Goal: Information Seeking & Learning: Get advice/opinions

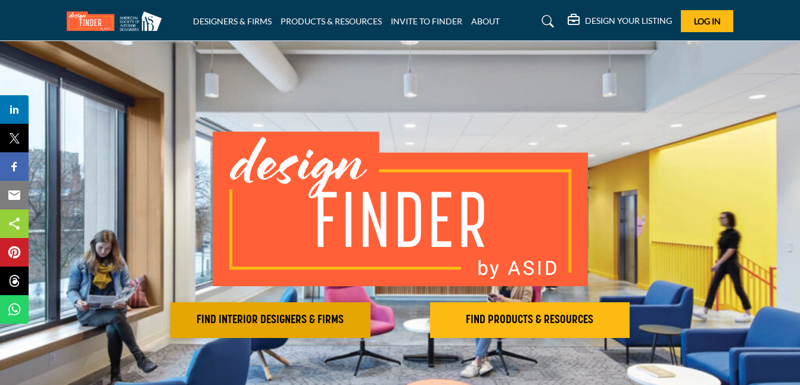
scroll to position [217, 0]
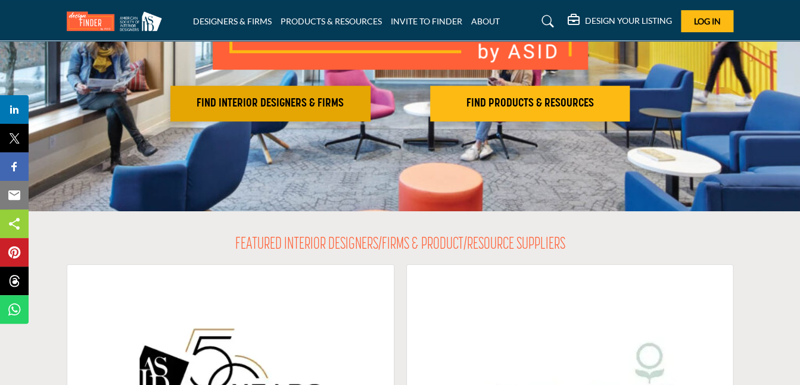
click at [280, 104] on h2 "FIND INTERIOR DESIGNERS & FIRMS" at bounding box center [270, 103] width 193 height 14
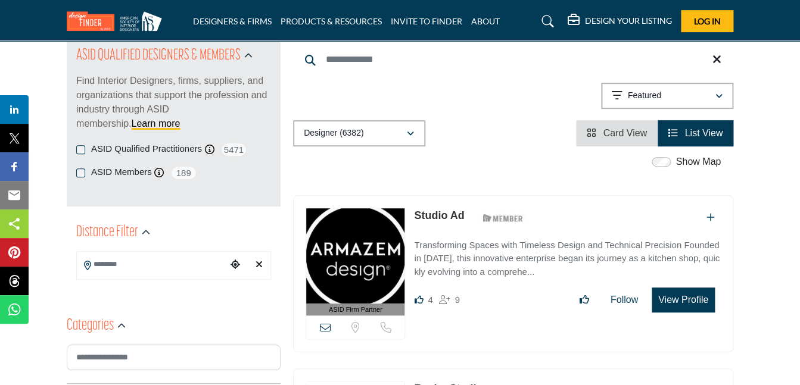
scroll to position [140, 0]
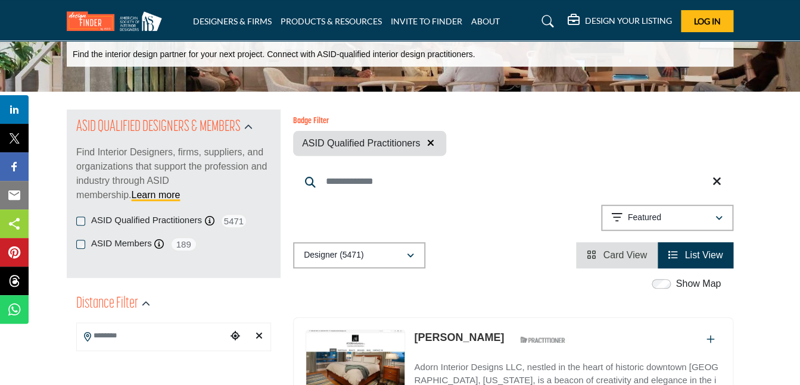
scroll to position [74, 0]
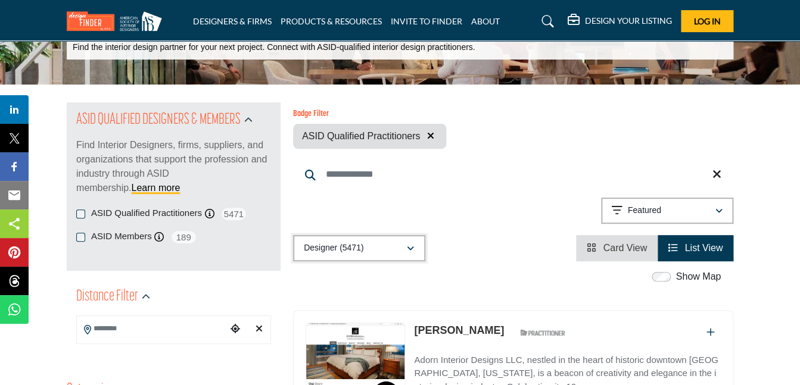
click at [409, 246] on icon "button" at bounding box center [410, 249] width 7 height 8
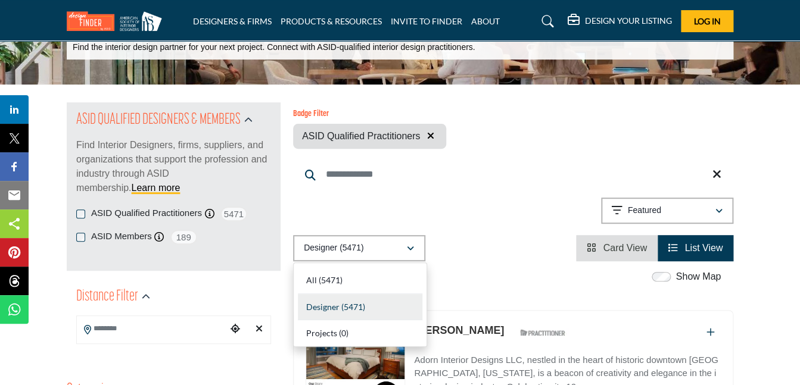
click at [520, 209] on div "Showing 21 results out of 5471 Featured" at bounding box center [513, 213] width 440 height 30
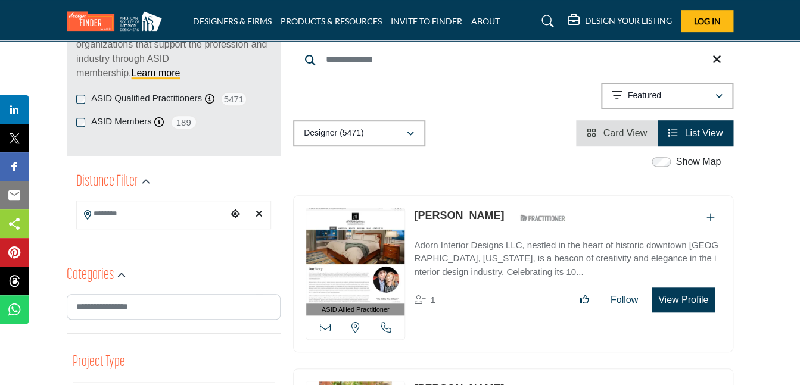
scroll to position [197, 0]
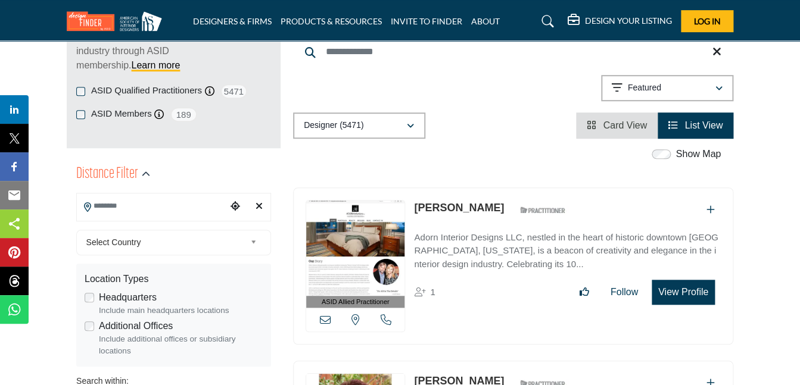
click at [205, 204] on input "Search Location" at bounding box center [152, 206] width 150 height 23
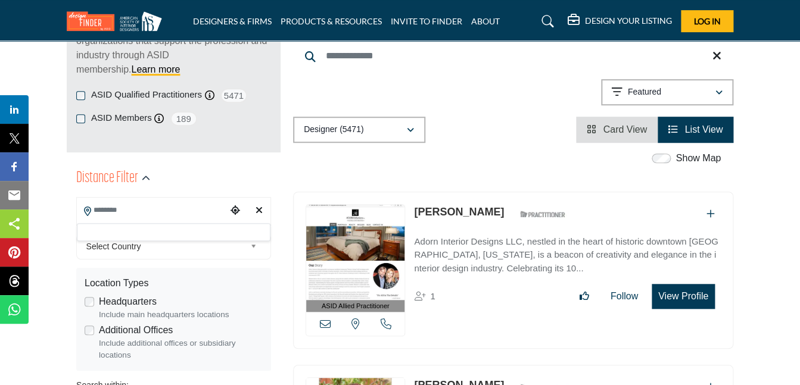
scroll to position [185, 0]
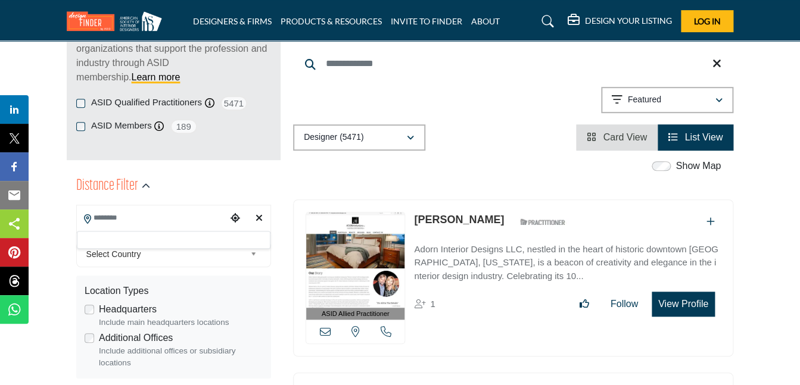
click at [99, 227] on input "Search Location" at bounding box center [152, 218] width 150 height 23
click at [100, 242] on div "Select Country" at bounding box center [173, 255] width 195 height 26
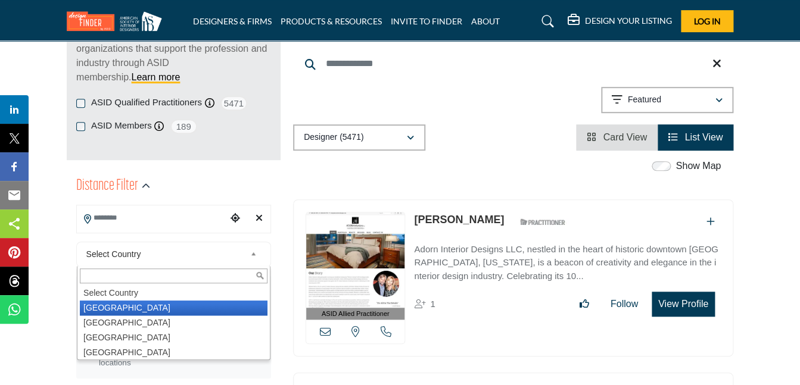
click at [108, 310] on li "United States" at bounding box center [174, 308] width 188 height 15
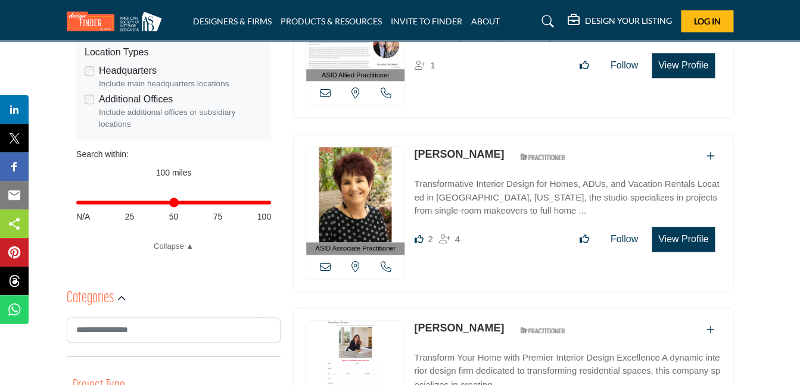
scroll to position [425, 0]
click at [267, 203] on input "Distance in miles" at bounding box center [173, 202] width 195 height 2
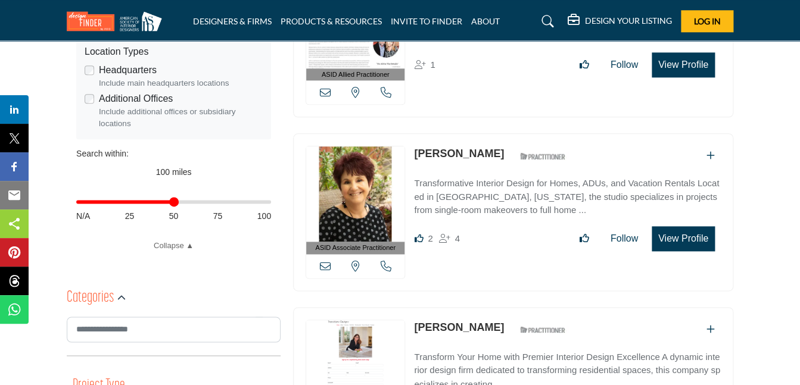
drag, startPoint x: 268, startPoint y: 202, endPoint x: 173, endPoint y: 205, distance: 94.7
type input "**"
click at [173, 203] on input "Distance in miles" at bounding box center [173, 202] width 195 height 2
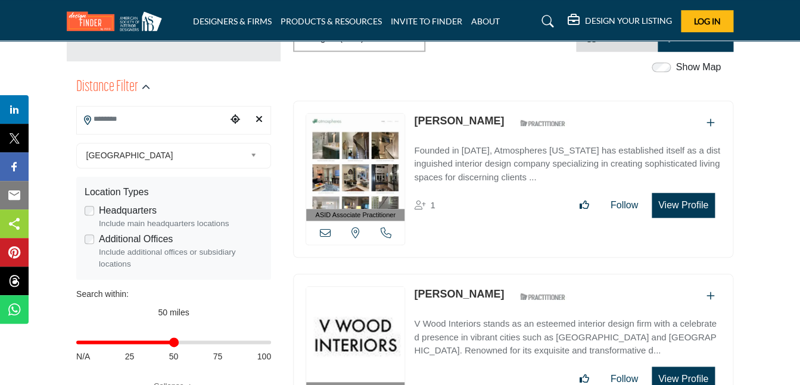
scroll to position [282, 0]
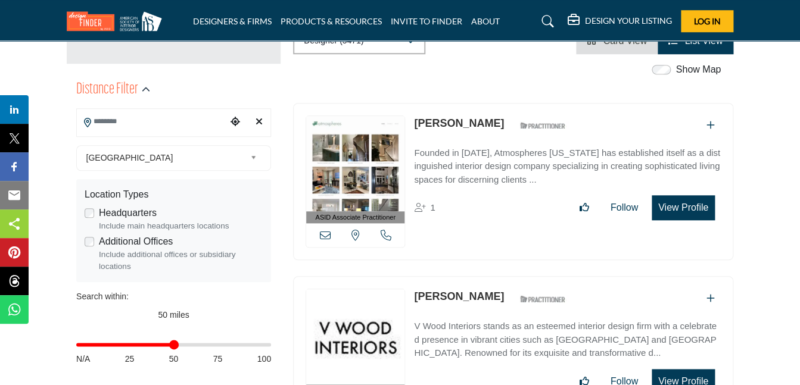
click at [159, 117] on input "Search Location" at bounding box center [152, 121] width 150 height 23
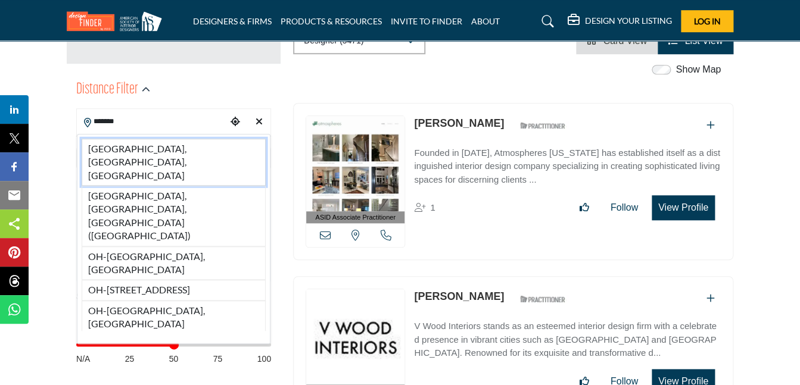
click at [191, 151] on li "Stow, OH, USA" at bounding box center [174, 162] width 184 height 47
type input "**********"
type input "***"
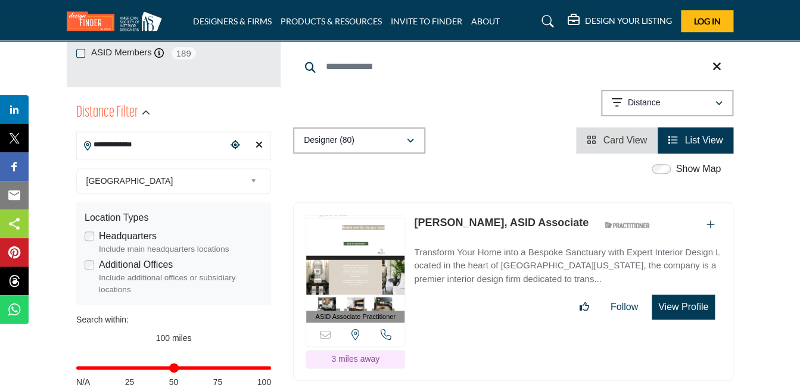
scroll to position [263, 0]
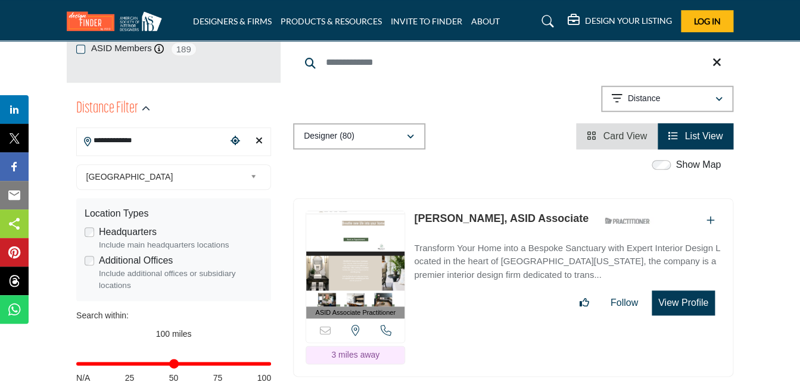
click at [201, 145] on input "**********" at bounding box center [152, 140] width 150 height 23
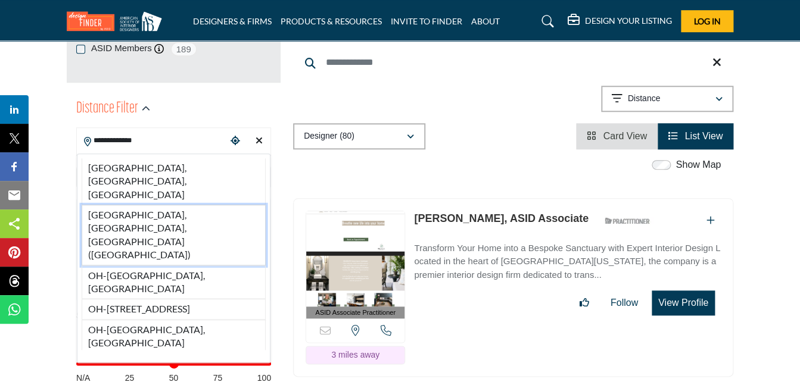
click at [197, 205] on li "Stow, OH, USA (Summit County)" at bounding box center [174, 235] width 184 height 61
type input "**********"
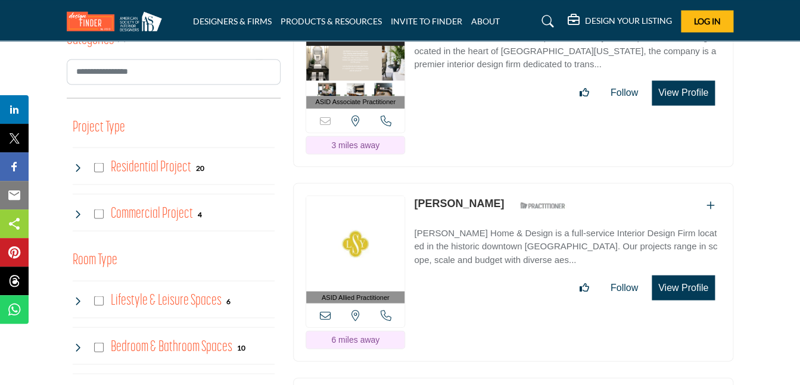
scroll to position [707, 0]
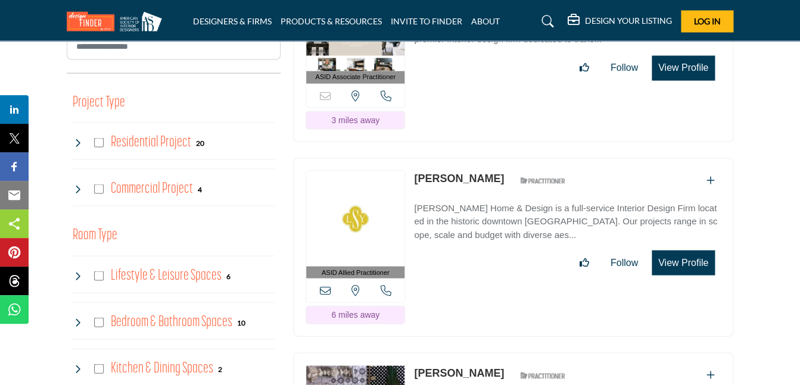
click at [684, 250] on button "View Profile" at bounding box center [682, 262] width 63 height 25
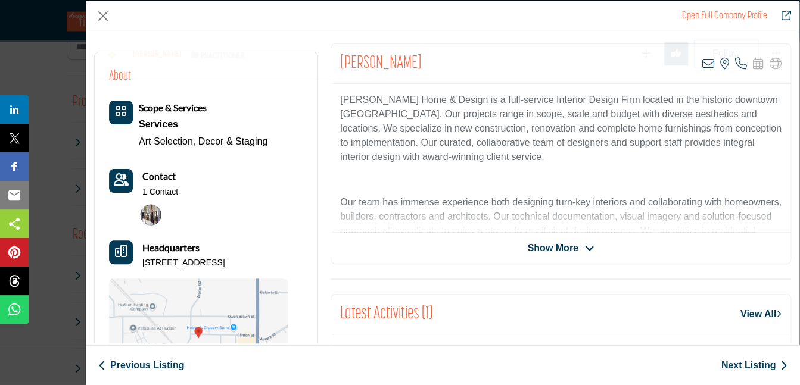
scroll to position [276, 0]
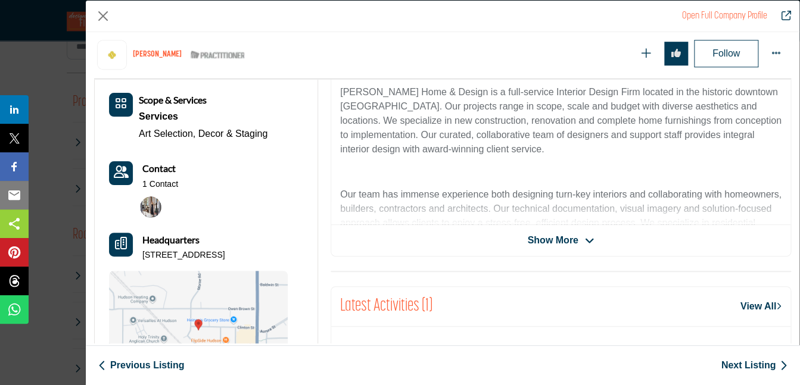
click at [567, 244] on span "Show More" at bounding box center [552, 240] width 51 height 14
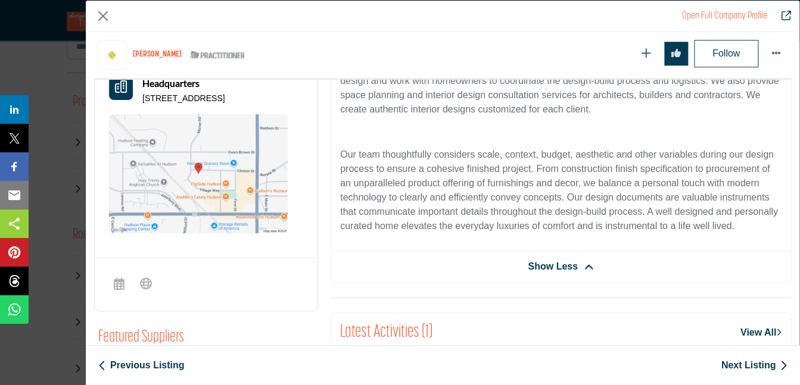
scroll to position [0, 0]
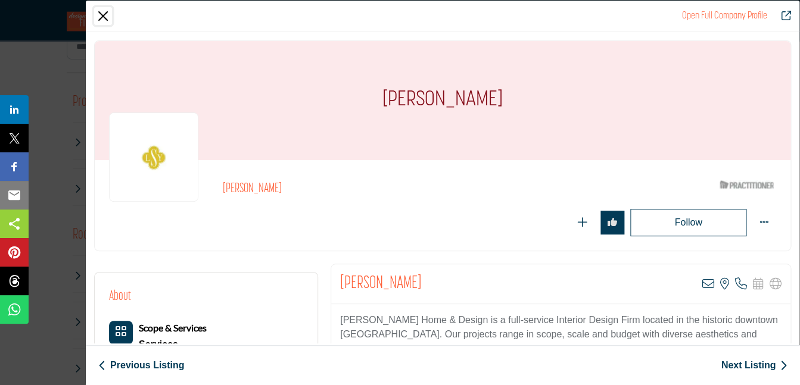
click at [99, 14] on button "Close" at bounding box center [103, 16] width 18 height 18
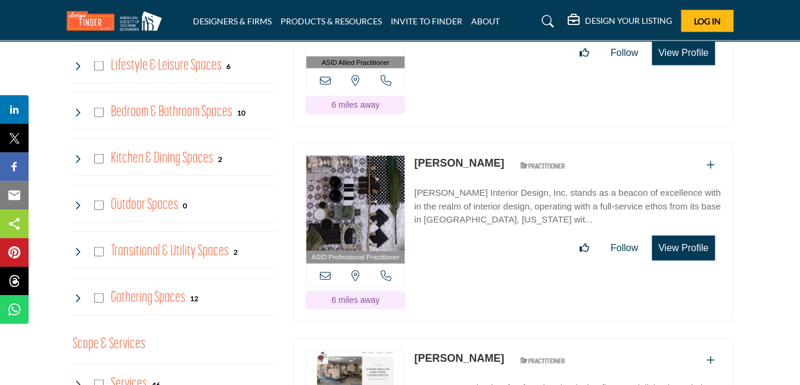
scroll to position [919, 0]
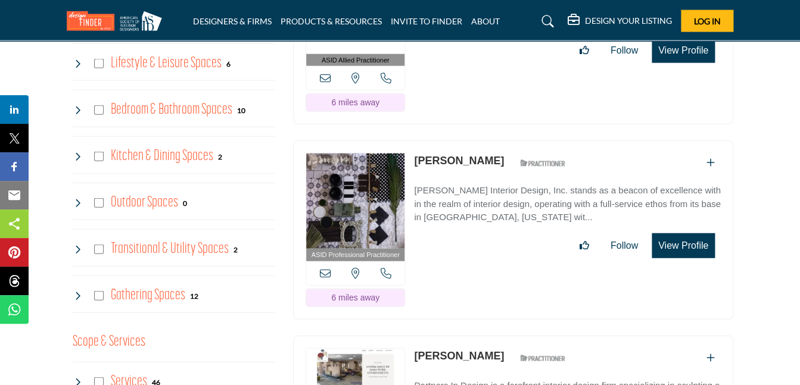
click at [677, 233] on button "View Profile" at bounding box center [682, 245] width 63 height 25
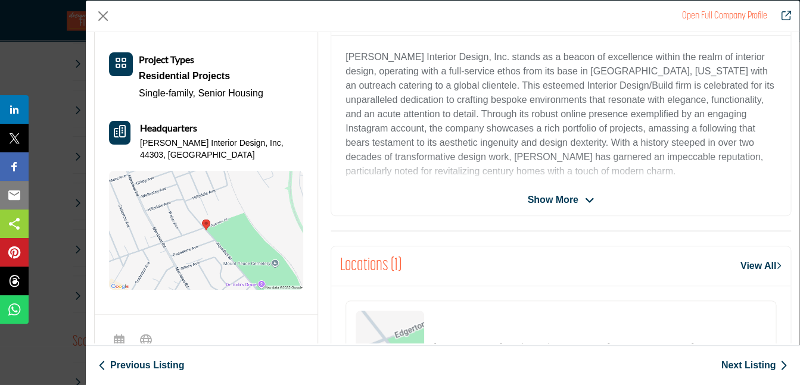
scroll to position [272, 0]
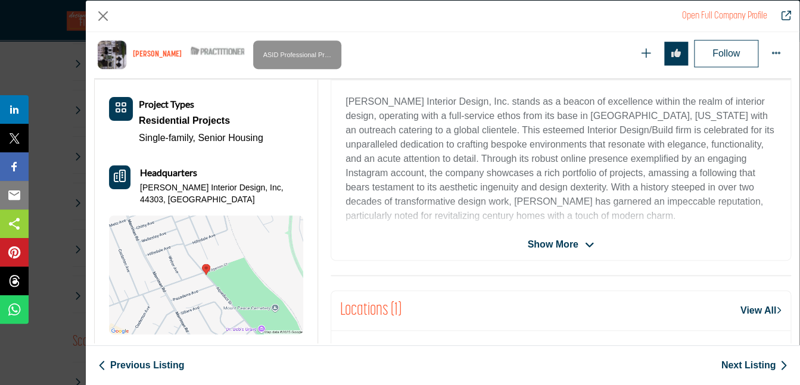
click at [579, 244] on span "Show More" at bounding box center [560, 245] width 67 height 14
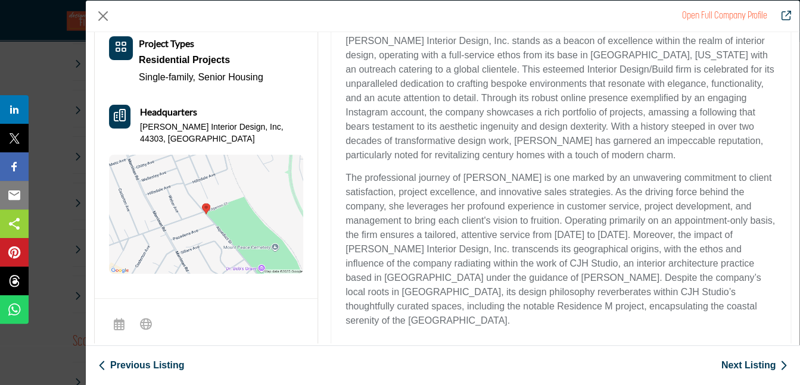
scroll to position [0, 0]
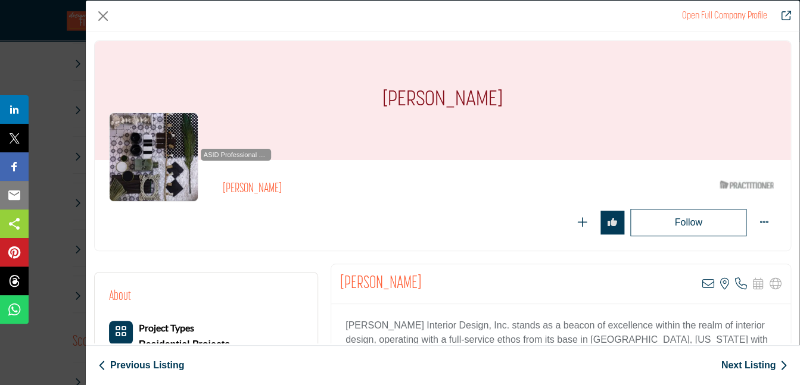
click at [95, 25] on div "Open Full Company Profile" at bounding box center [442, 17] width 713 height 32
click at [107, 14] on button "Close" at bounding box center [103, 16] width 18 height 18
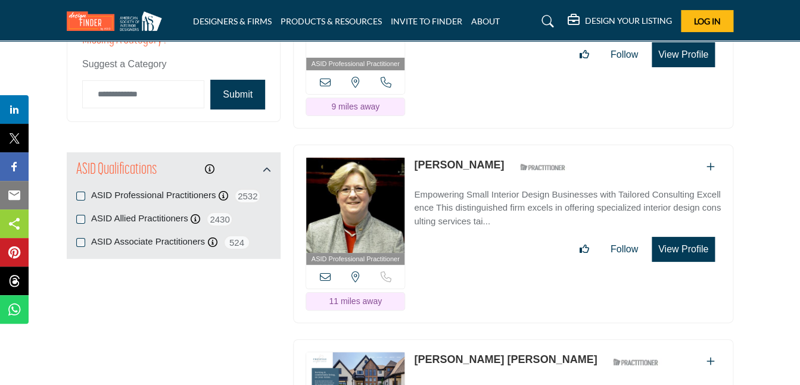
scroll to position [1503, 0]
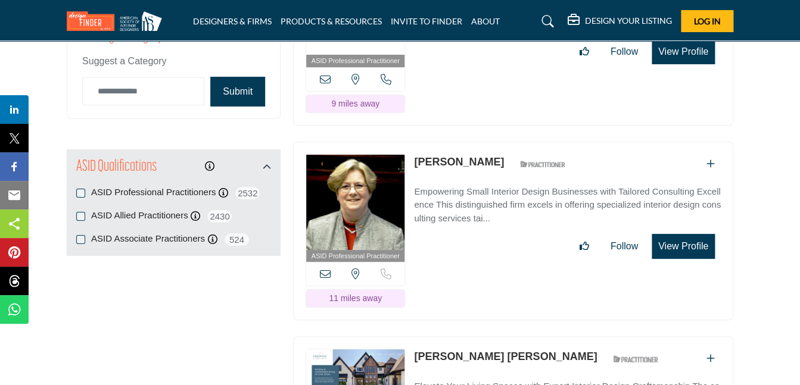
click at [696, 234] on button "View Profile" at bounding box center [682, 246] width 63 height 25
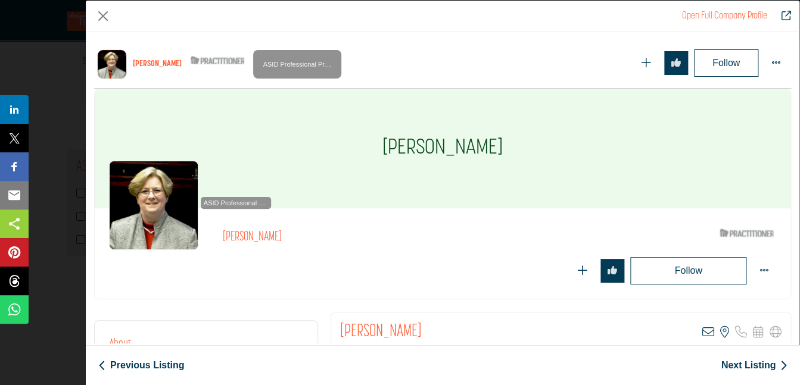
click at [676, 199] on div "Terri Maurer ASID Professional Practitioner ASID Professional Practitioners hav…" at bounding box center [442, 194] width 697 height 211
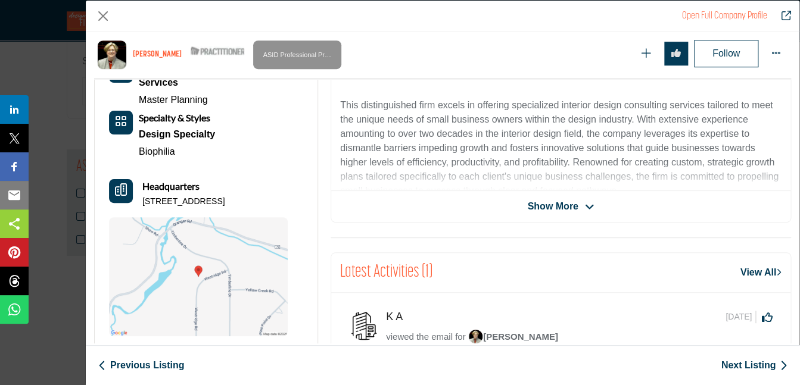
scroll to position [314, 0]
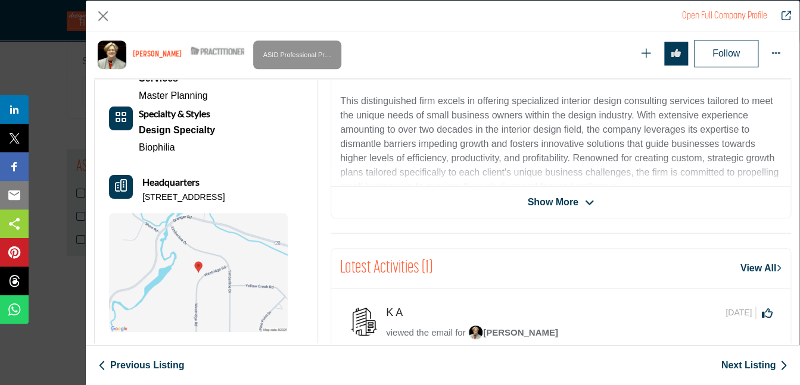
click at [542, 201] on span "Show More" at bounding box center [552, 202] width 51 height 14
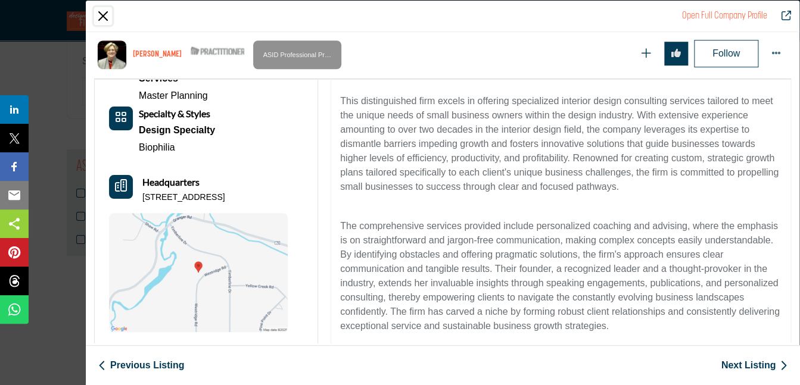
click at [104, 13] on button "Close" at bounding box center [103, 16] width 18 height 18
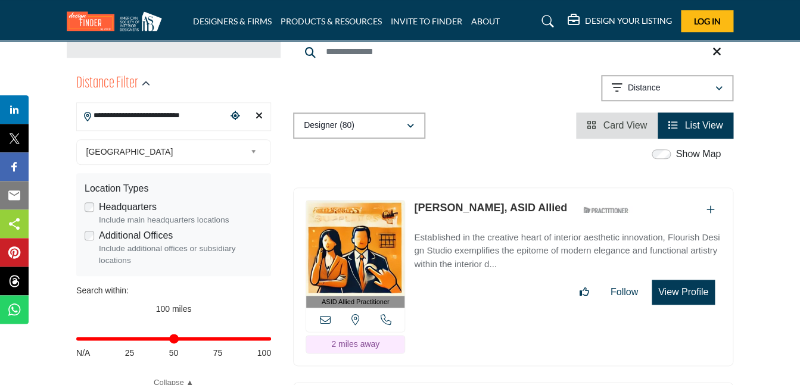
scroll to position [289, 0]
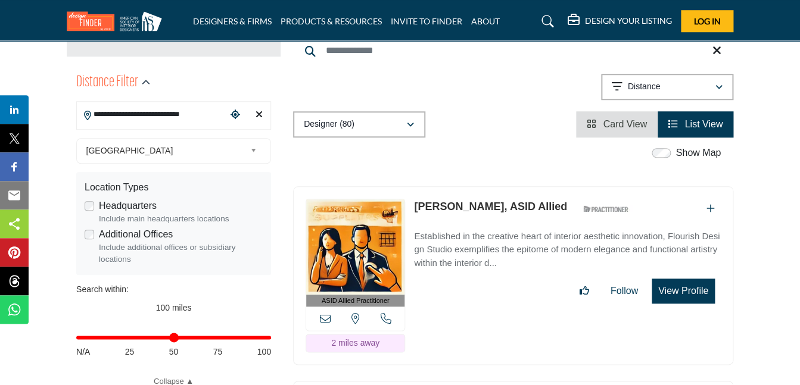
click at [700, 237] on div "Melanie Julius, ASID Allied ASID Qualified Practitioner who validates work and …" at bounding box center [567, 251] width 307 height 105
click at [700, 279] on button "View Profile" at bounding box center [682, 291] width 63 height 25
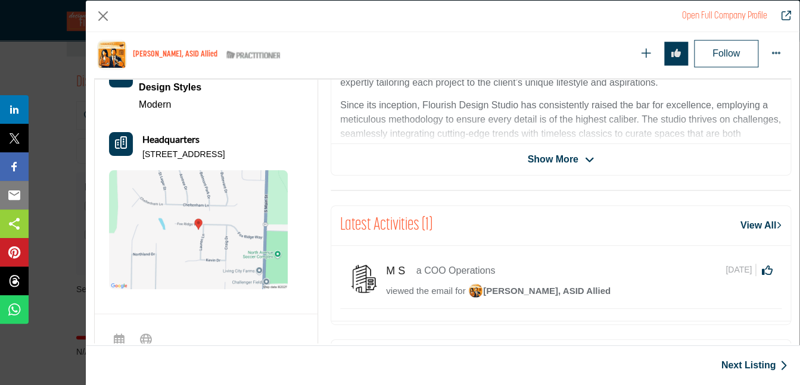
scroll to position [358, 0]
click at [750, 229] on link "View All" at bounding box center [760, 224] width 41 height 14
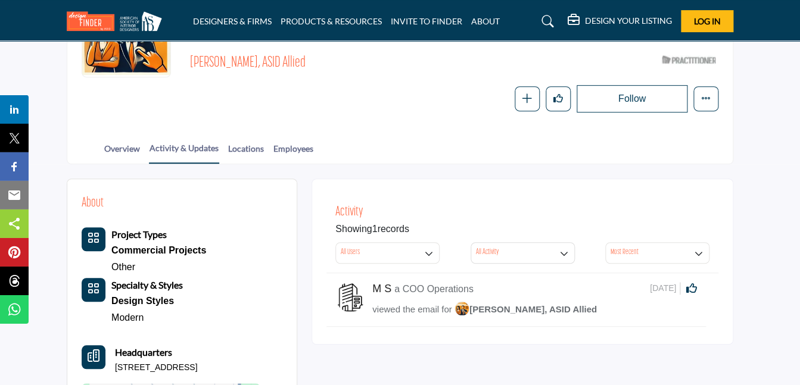
scroll to position [163, 0]
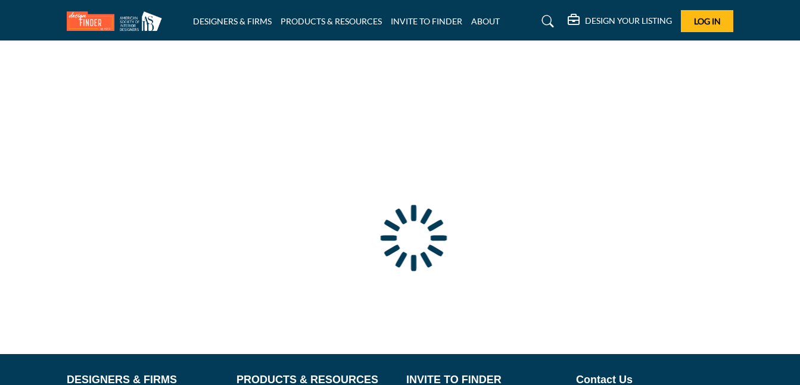
scroll to position [143, 0]
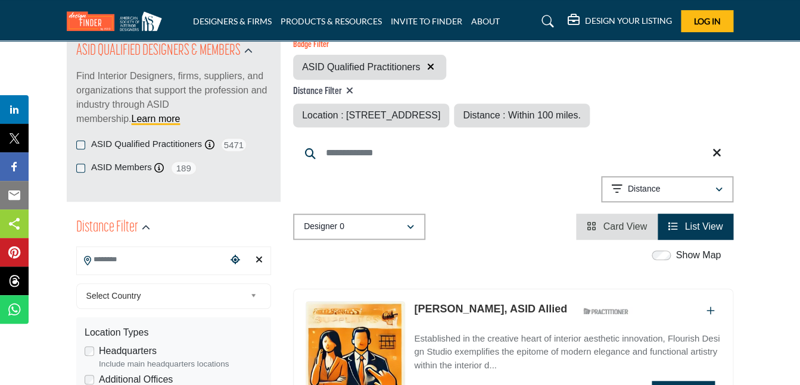
type input "**********"
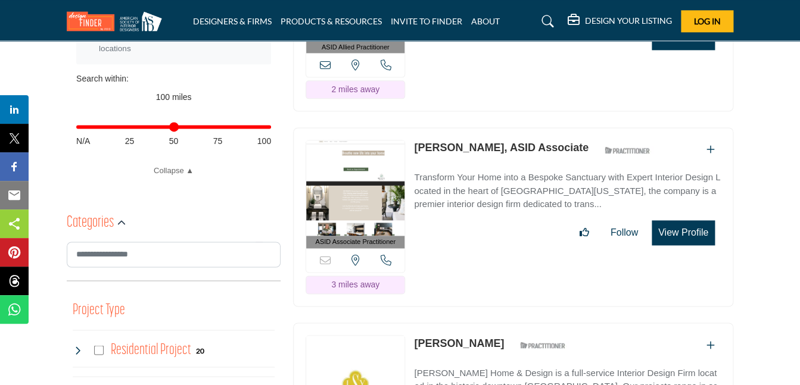
scroll to position [507, 0]
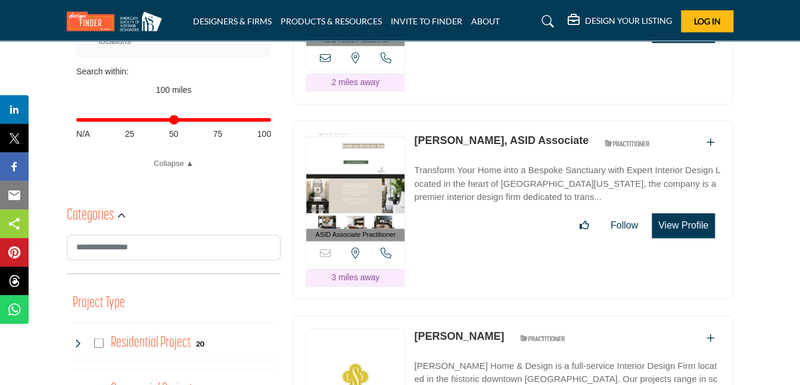
click at [701, 223] on button "View Profile" at bounding box center [682, 225] width 63 height 25
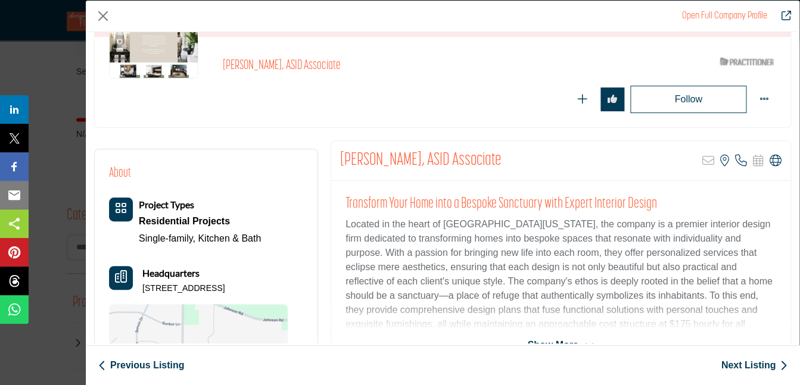
scroll to position [130, 0]
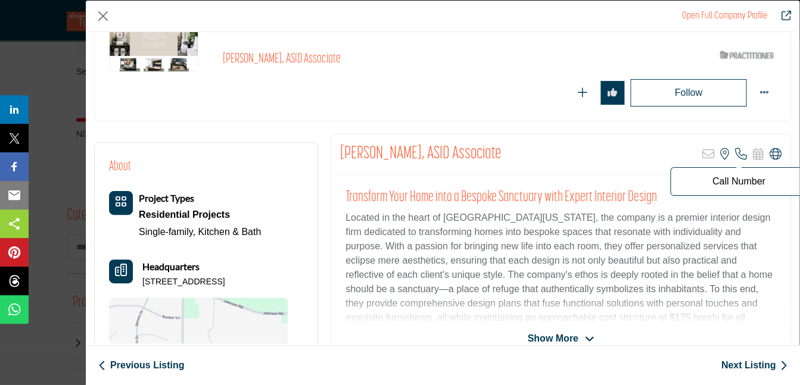
click at [741, 155] on icon "Company Data Modal" at bounding box center [741, 154] width 12 height 12
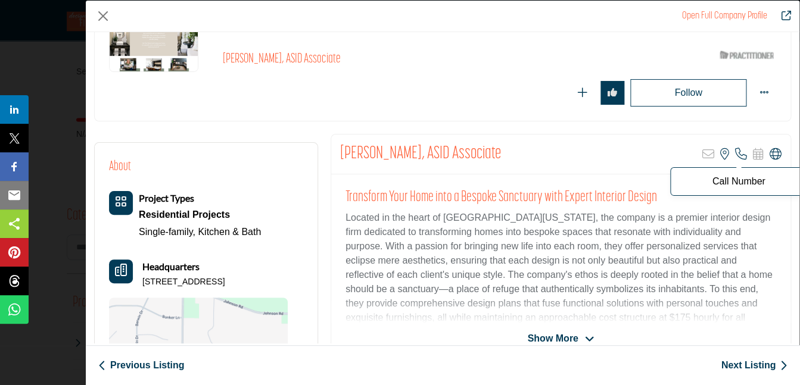
click at [738, 179] on p "Call Number" at bounding box center [738, 182] width 124 height 10
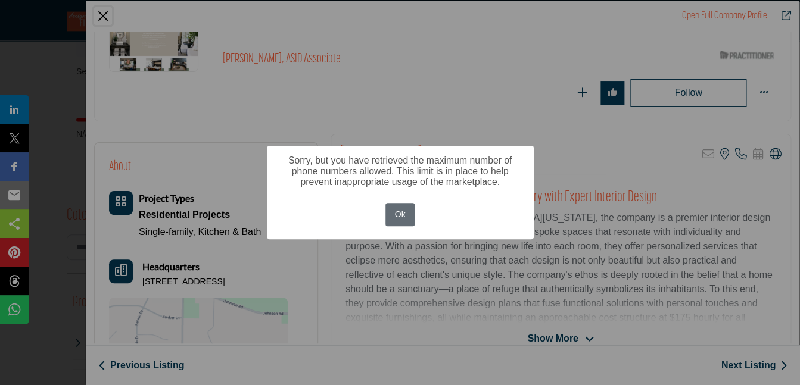
click at [400, 214] on button "Ok" at bounding box center [399, 214] width 29 height 23
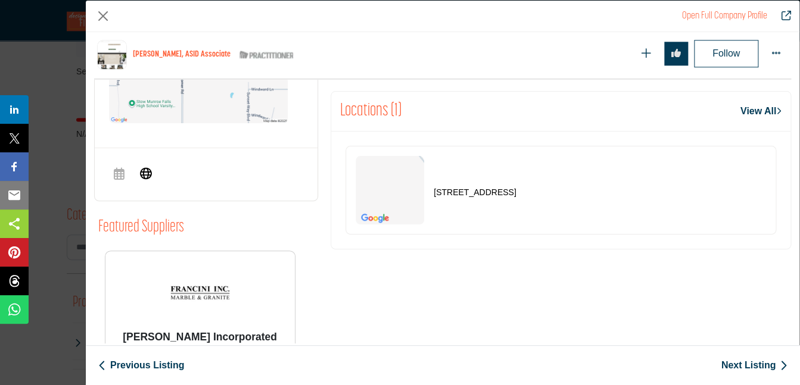
scroll to position [455, 0]
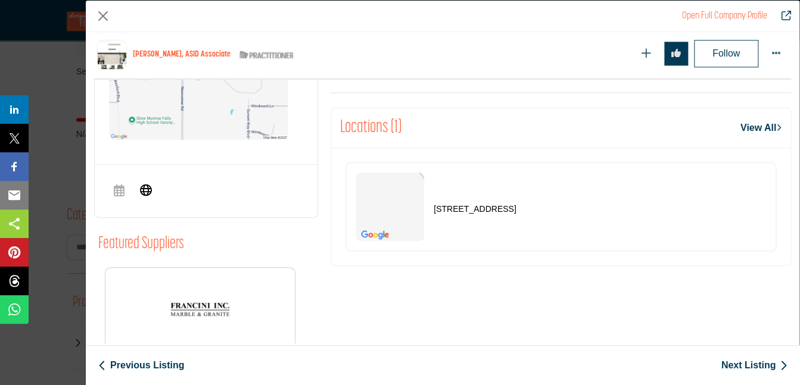
click at [744, 132] on link "View All" at bounding box center [760, 128] width 41 height 14
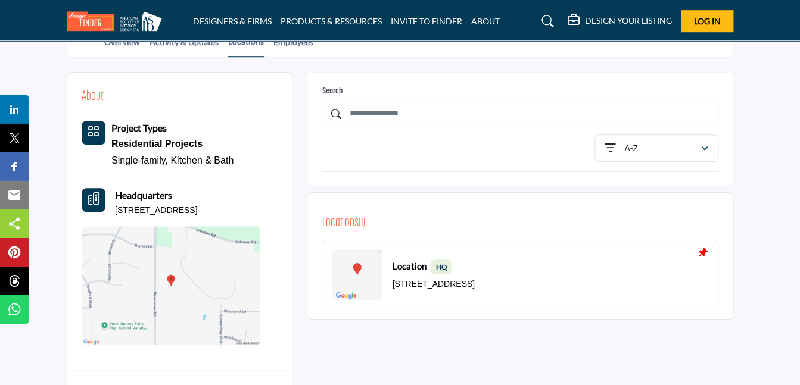
scroll to position [266, 0]
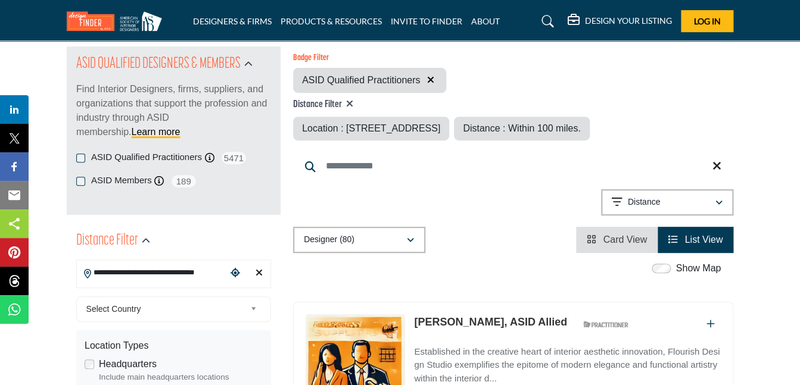
scroll to position [131, 0]
click at [224, 271] on input "**********" at bounding box center [152, 272] width 150 height 23
drag, startPoint x: 224, startPoint y: 271, endPoint x: 41, endPoint y: 277, distance: 182.9
type input "**********"
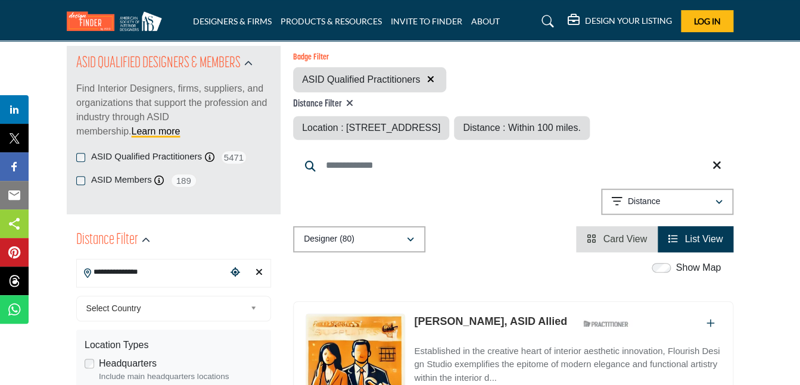
click at [348, 102] on icon at bounding box center [349, 103] width 7 height 10
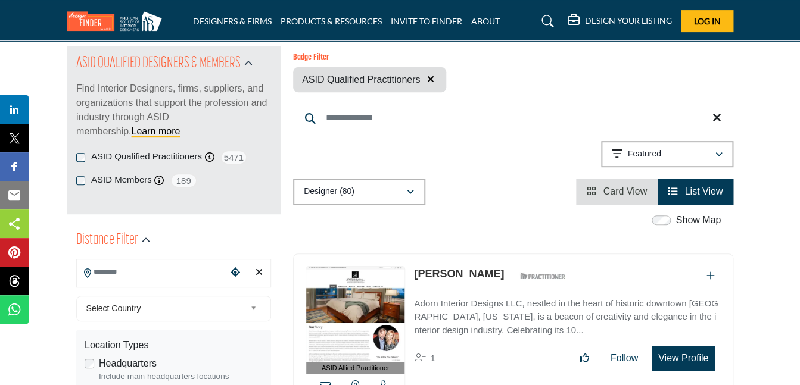
scroll to position [123, 0]
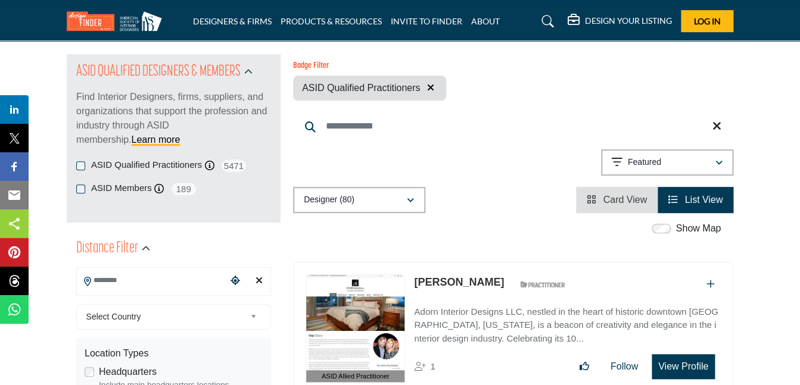
click at [348, 101] on div "ASID Qualified Practitioners" at bounding box center [369, 88] width 153 height 25
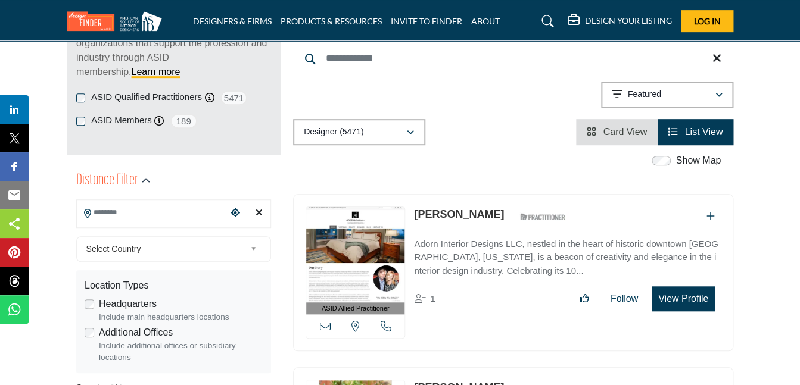
scroll to position [201, 0]
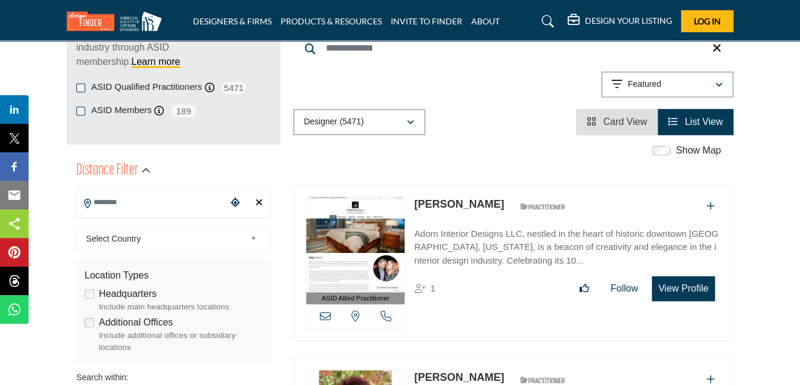
click at [153, 203] on input "Search Location" at bounding box center [152, 202] width 150 height 23
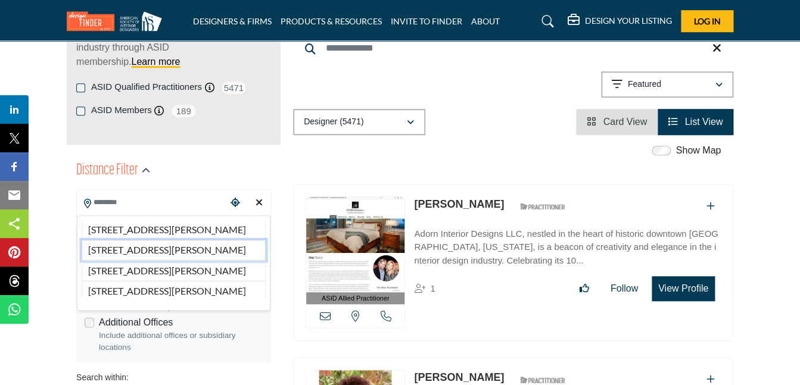
click at [152, 252] on li "2067 Higby Dr, Stow, OH, 44224, USA" at bounding box center [174, 250] width 184 height 20
type input "**********"
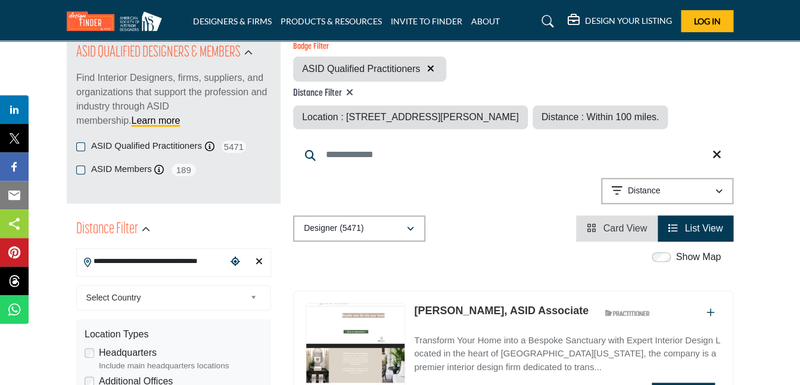
click at [152, 252] on input "**********" at bounding box center [152, 261] width 150 height 23
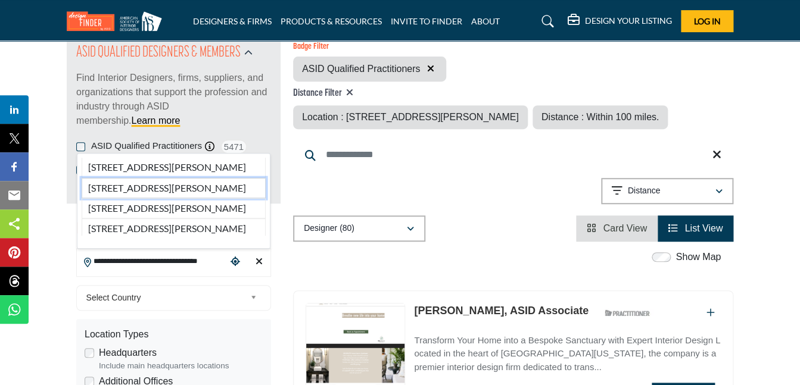
scroll to position [29, 0]
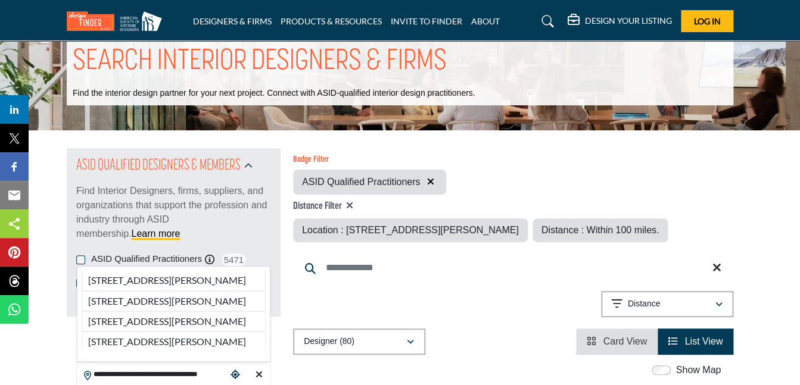
click at [510, 310] on div "**********" at bounding box center [513, 306] width 440 height 30
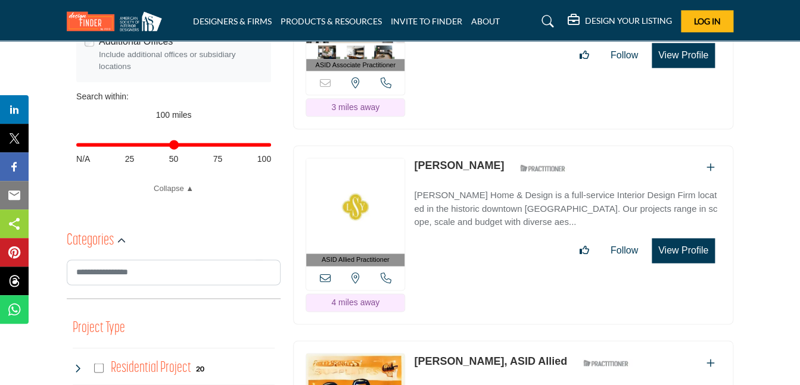
scroll to position [483, 0]
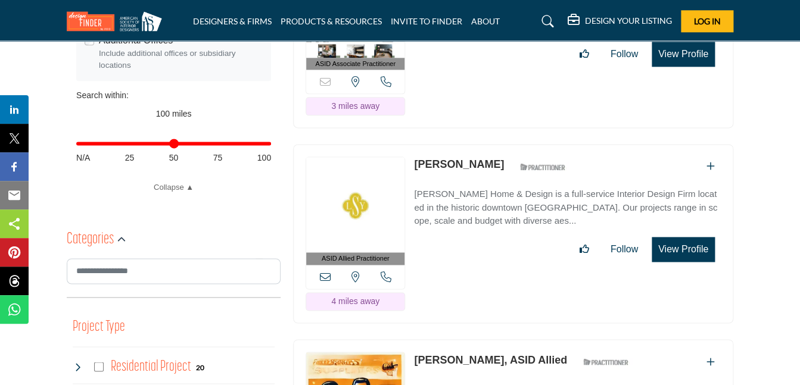
click at [674, 249] on button "View Profile" at bounding box center [682, 249] width 63 height 25
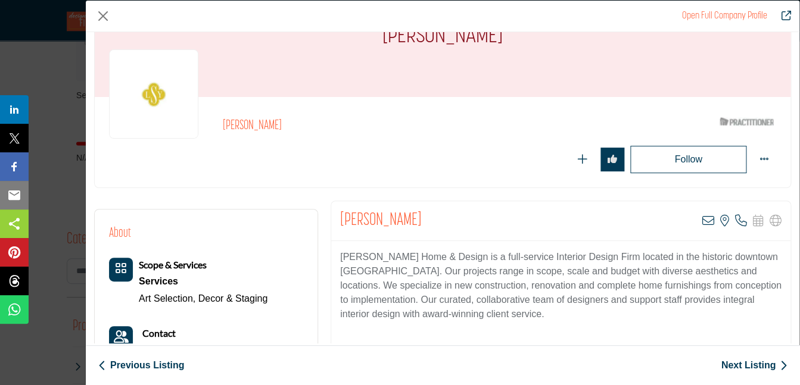
scroll to position [60, 0]
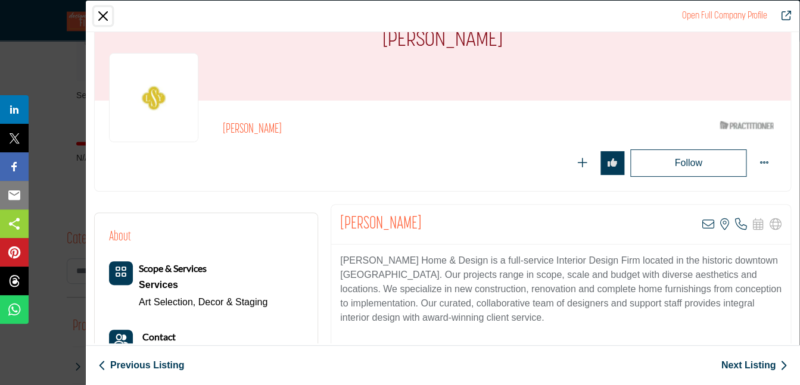
click at [101, 16] on button "Close" at bounding box center [103, 16] width 18 height 18
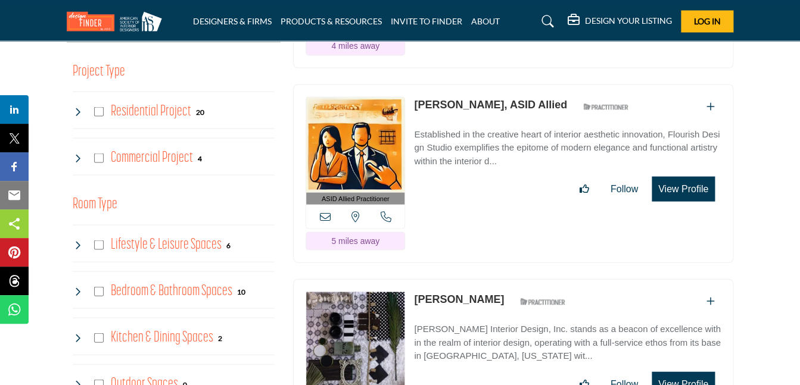
scroll to position [739, 0]
click at [682, 188] on button "View Profile" at bounding box center [682, 188] width 63 height 25
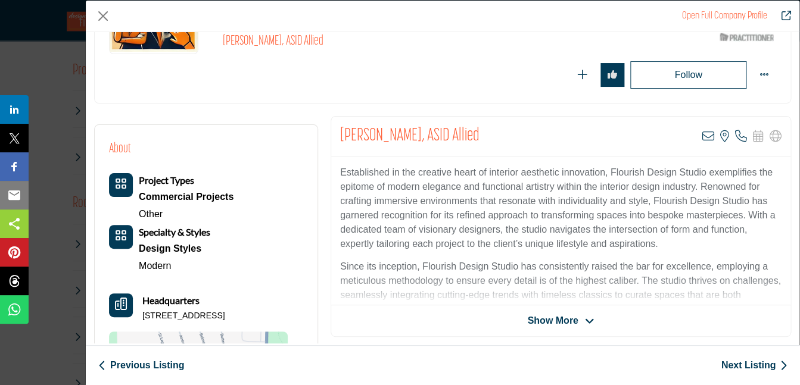
scroll to position [149, 0]
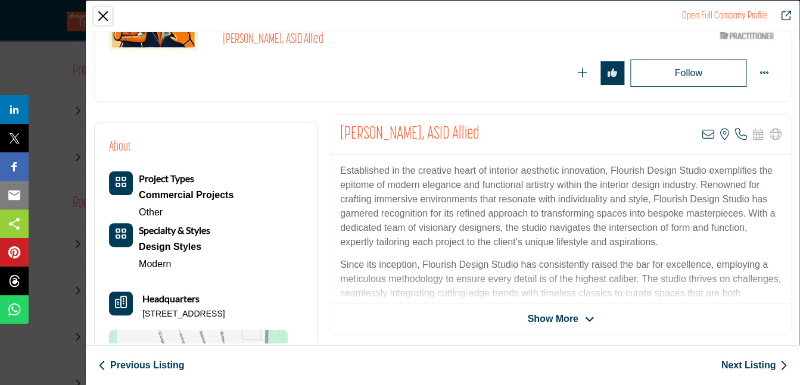
click at [99, 15] on button "Close" at bounding box center [103, 16] width 18 height 18
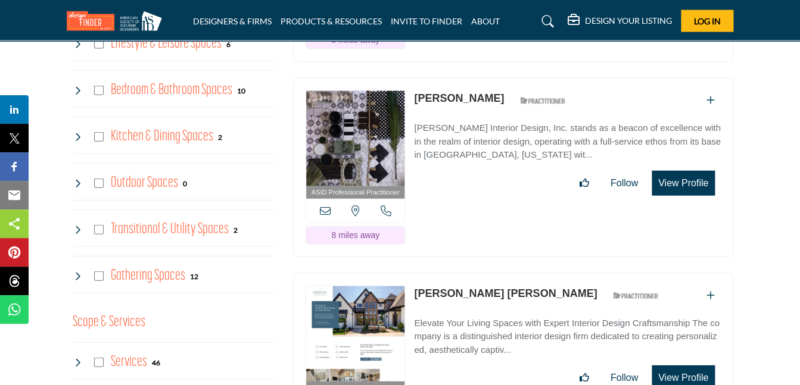
scroll to position [943, 0]
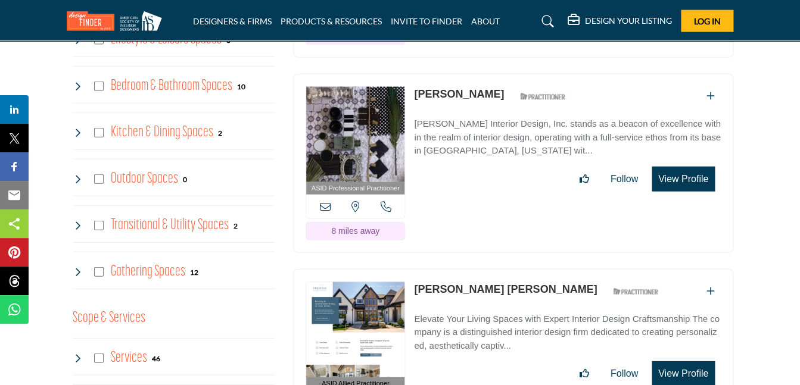
click at [693, 179] on button "View Profile" at bounding box center [682, 179] width 63 height 25
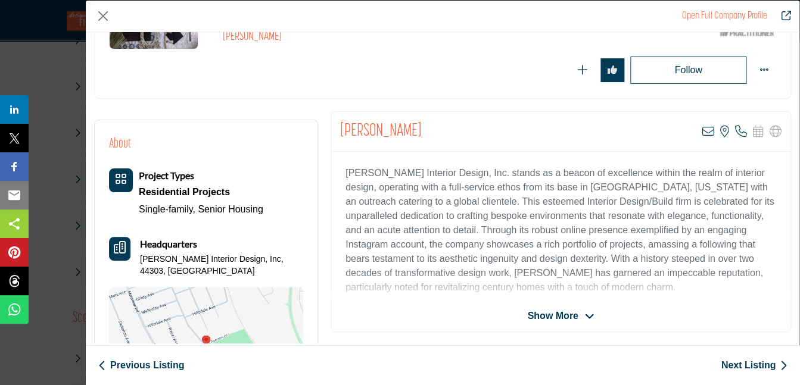
scroll to position [155, 0]
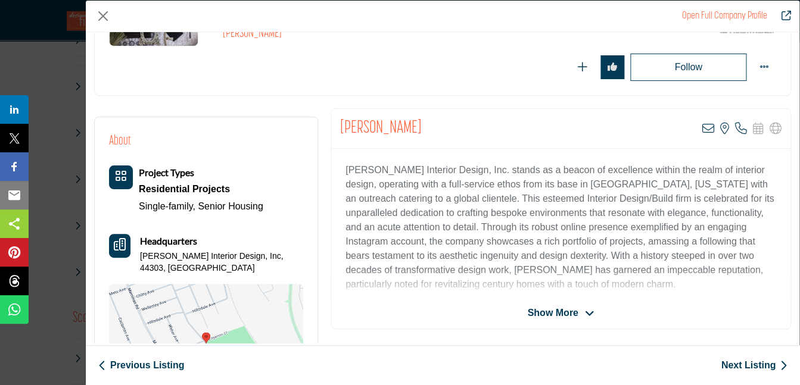
click at [559, 312] on span "Show More" at bounding box center [552, 313] width 51 height 14
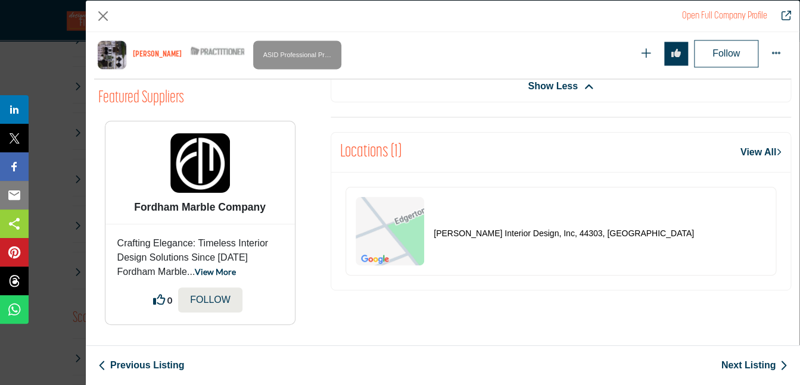
scroll to position [614, 0]
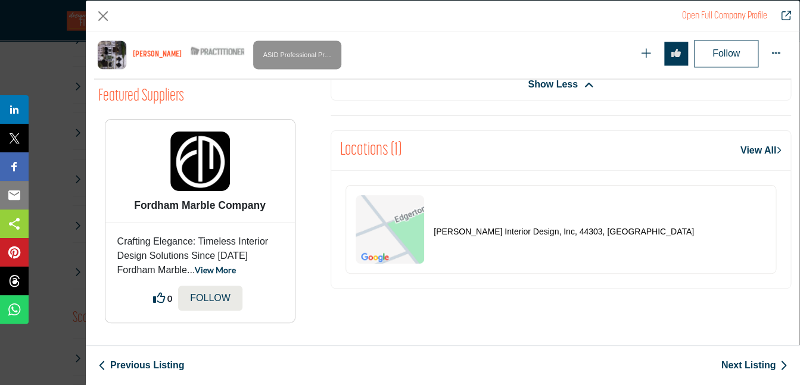
click at [744, 152] on link "View All" at bounding box center [760, 150] width 41 height 14
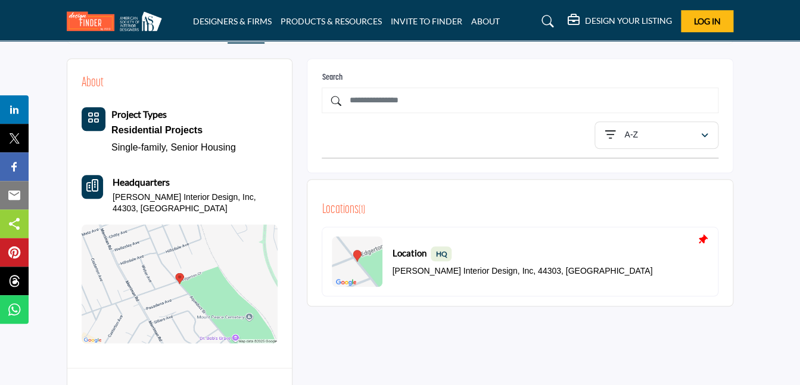
scroll to position [277, 0]
click at [182, 278] on img at bounding box center [180, 283] width 196 height 119
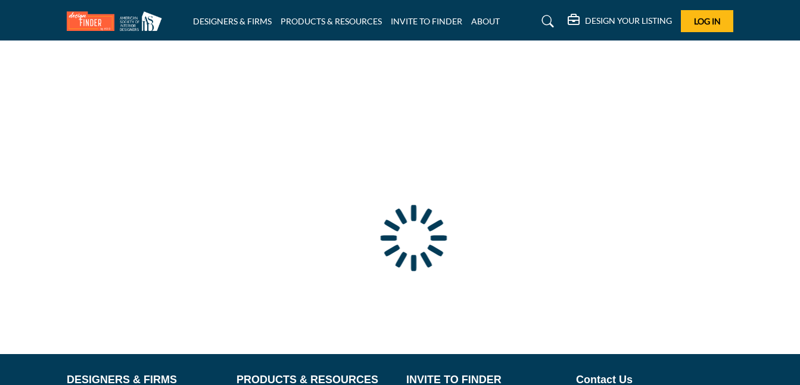
scroll to position [143, 0]
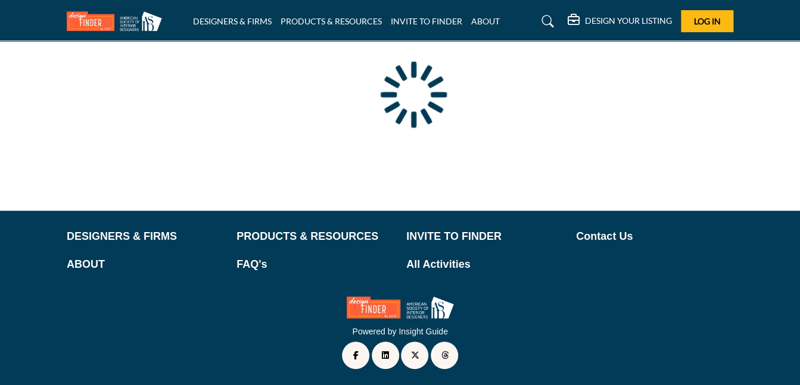
type input "**********"
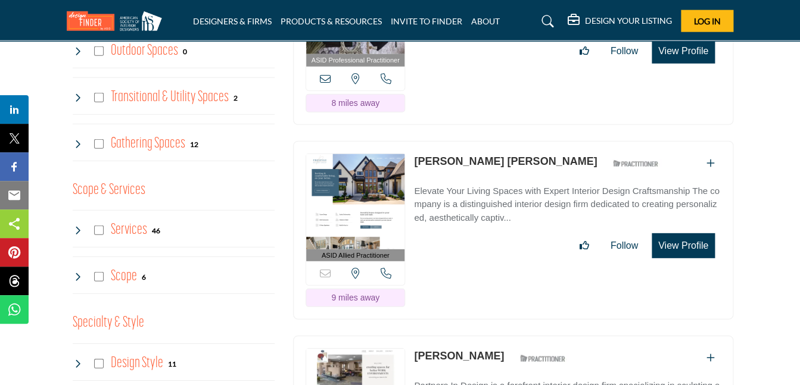
scroll to position [1073, 0]
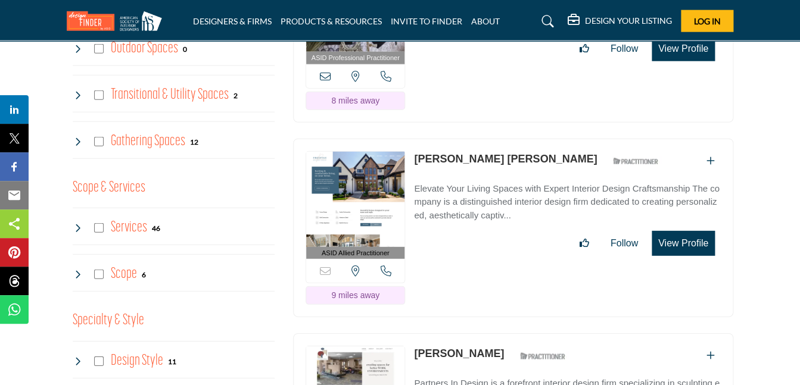
click at [685, 238] on button "View Profile" at bounding box center [682, 243] width 63 height 25
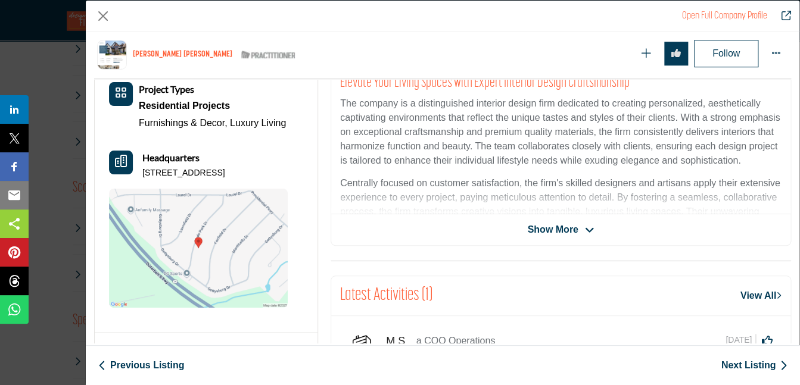
scroll to position [295, 0]
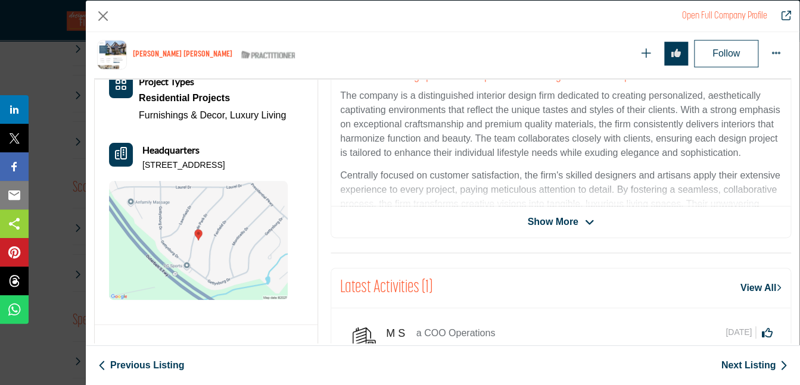
click at [599, 232] on div "[PERSON_NAME] [PERSON_NAME] Sorry, but this listing is on a subscription plan w…" at bounding box center [560, 127] width 460 height 221
click at [570, 222] on span "Show More" at bounding box center [552, 222] width 51 height 14
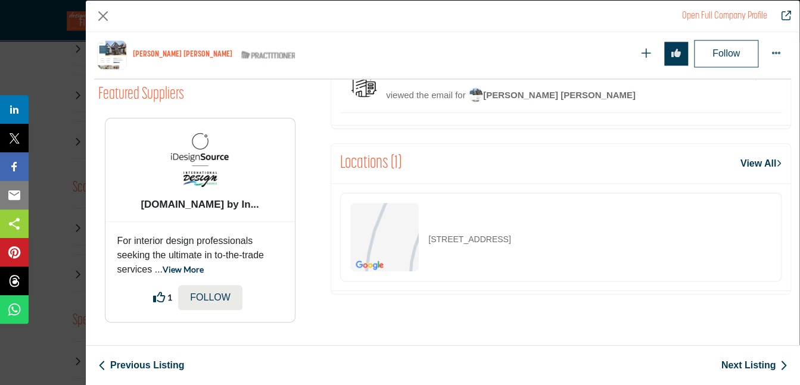
scroll to position [607, 0]
click at [105, 12] on button "Close" at bounding box center [103, 16] width 18 height 18
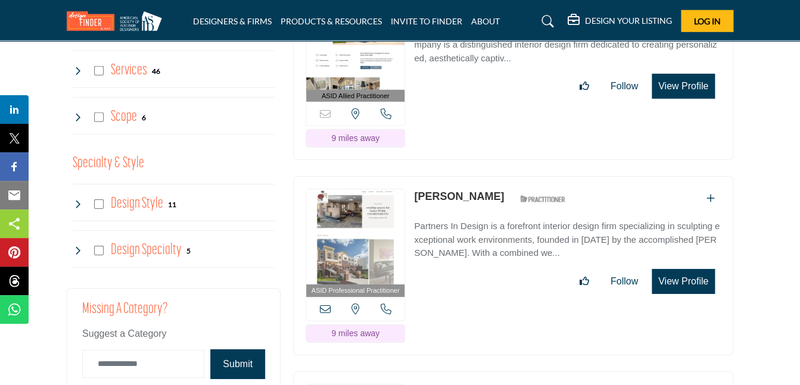
scroll to position [1233, 0]
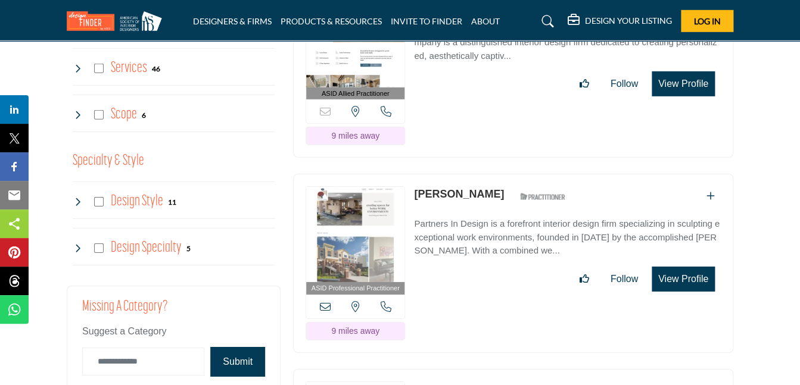
click at [685, 273] on button "View Profile" at bounding box center [682, 279] width 63 height 25
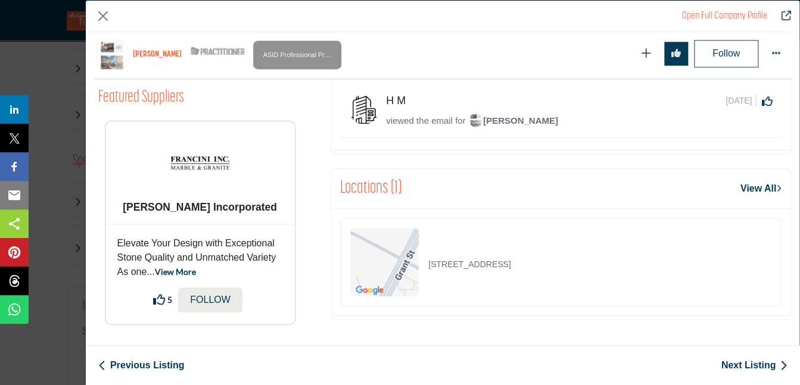
scroll to position [654, 0]
click at [105, 364] on icon "Company Data Modal" at bounding box center [102, 366] width 8 height 13
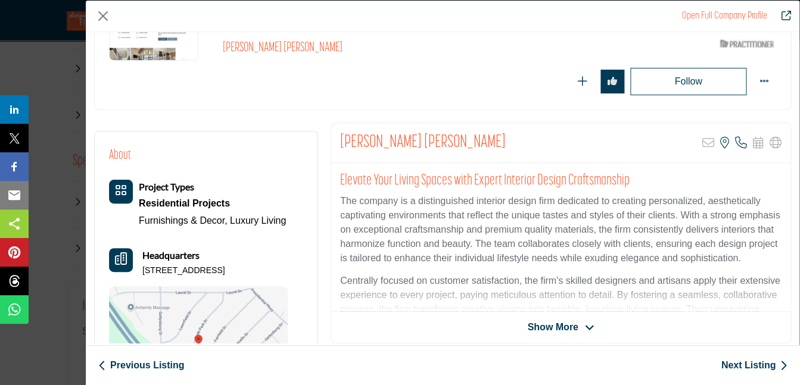
scroll to position [152, 0]
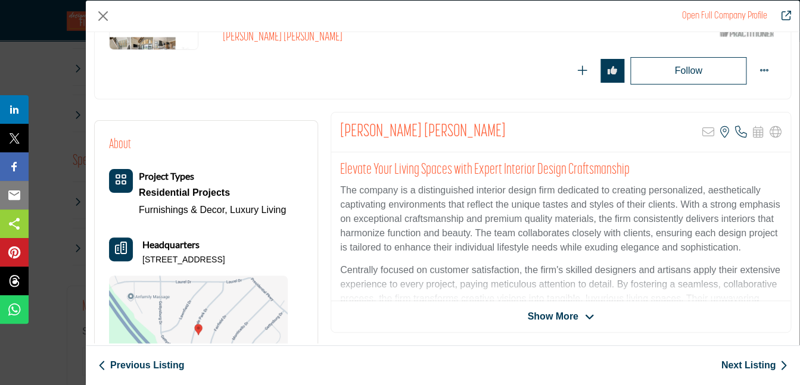
click at [779, 367] on icon "Company Data Modal" at bounding box center [783, 366] width 8 height 13
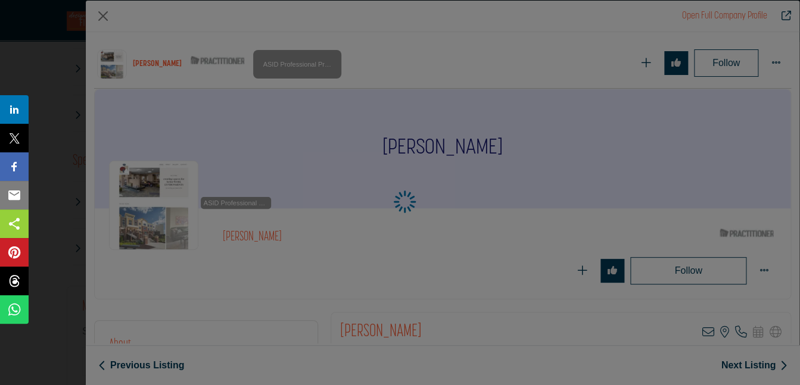
scroll to position [606, 0]
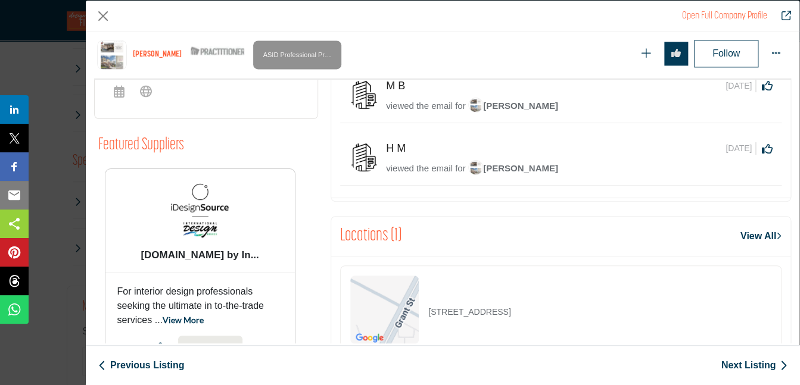
click at [779, 366] on icon "Company Data Modal" at bounding box center [783, 366] width 8 height 13
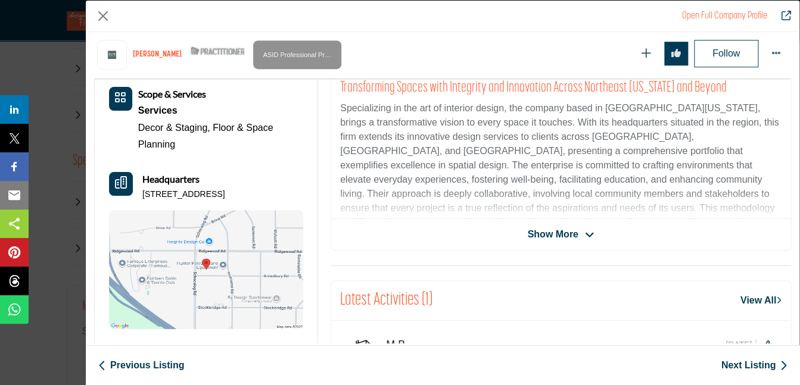
scroll to position [320, 0]
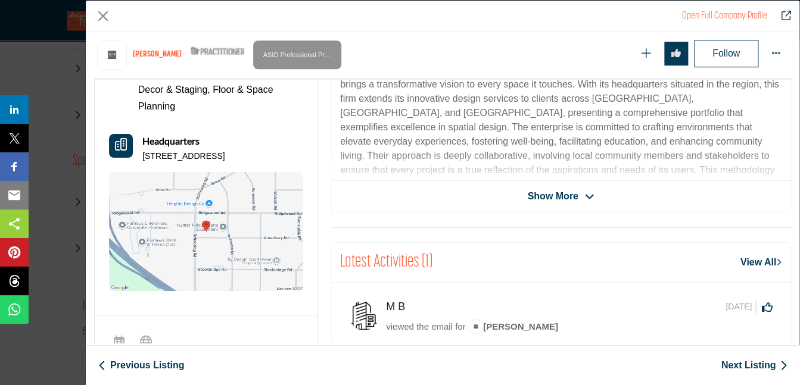
click at [779, 365] on icon "Company Data Modal" at bounding box center [783, 366] width 8 height 13
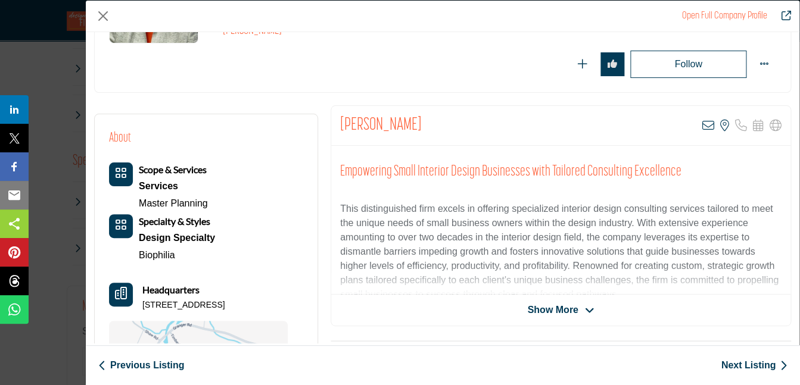
scroll to position [161, 0]
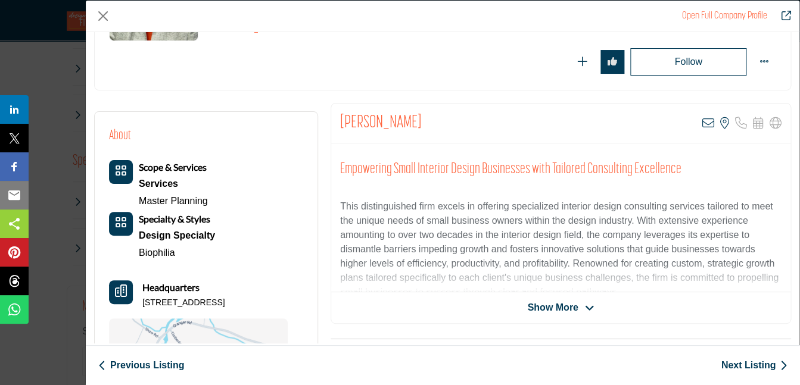
click at [779, 360] on icon "Company Data Modal" at bounding box center [783, 366] width 8 height 13
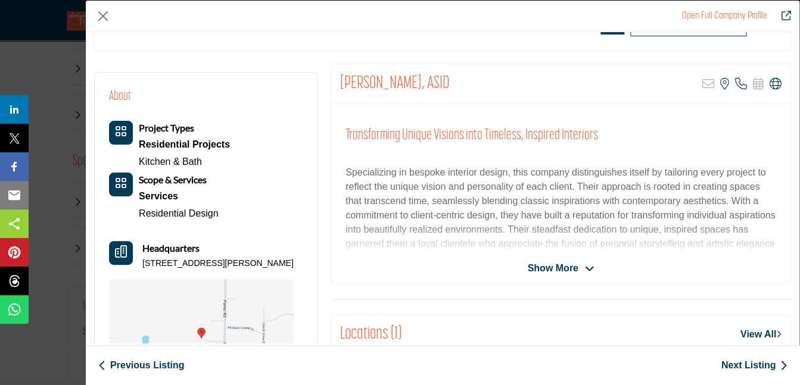
scroll to position [213, 0]
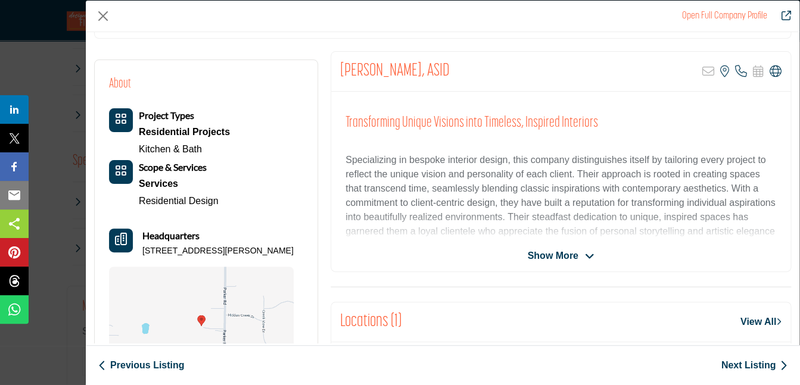
click at [597, 257] on div "Show More" at bounding box center [560, 256] width 459 height 14
click at [579, 257] on span "Show More" at bounding box center [560, 256] width 67 height 14
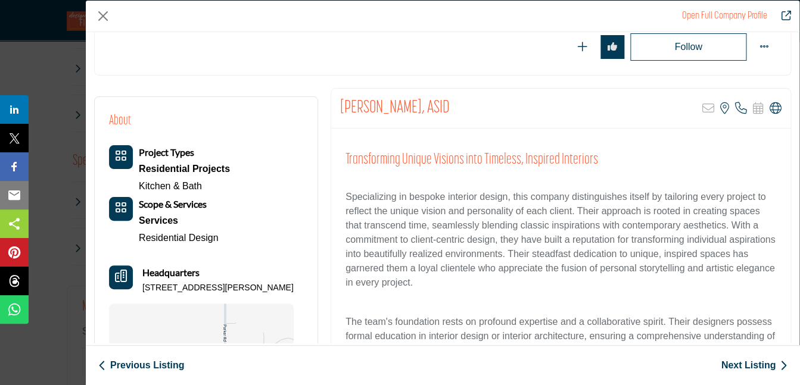
scroll to position [177, 0]
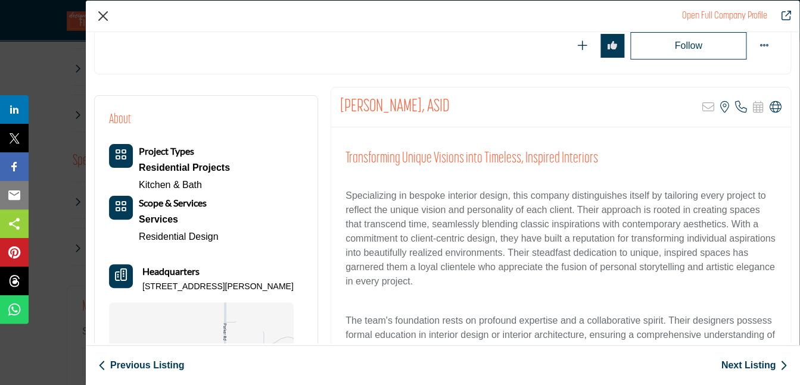
click at [95, 14] on div "Open Full Company Profile" at bounding box center [442, 17] width 713 height 32
click at [102, 15] on button "Close" at bounding box center [103, 16] width 18 height 18
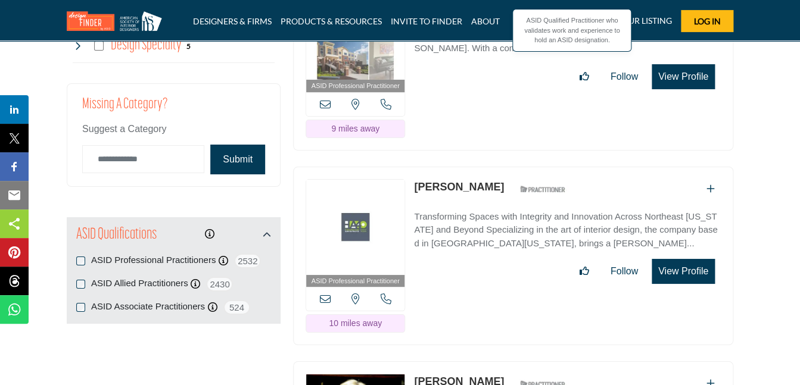
scroll to position [1453, 0]
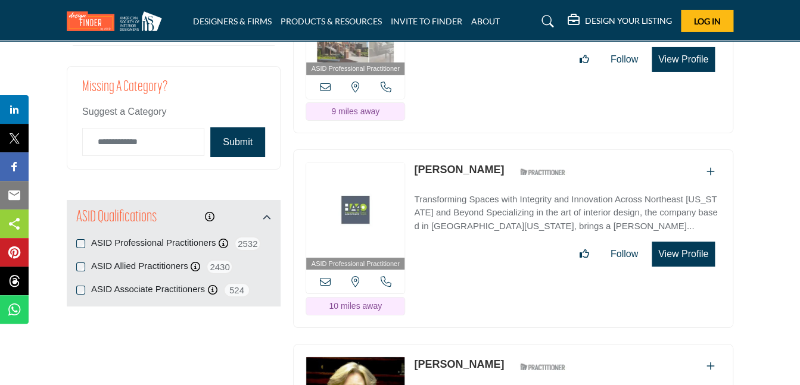
click at [689, 252] on button "View Profile" at bounding box center [682, 254] width 63 height 25
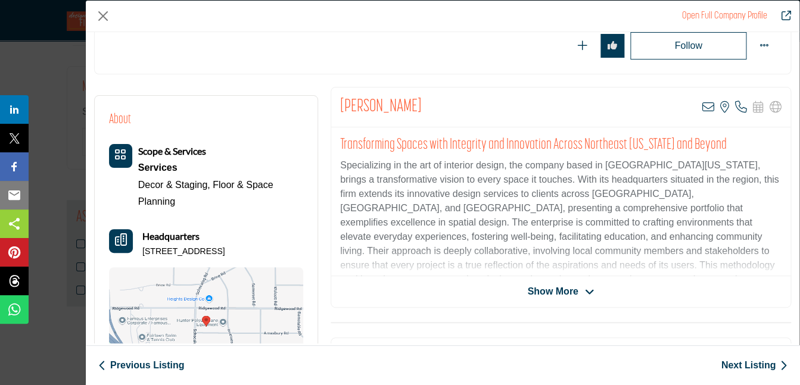
scroll to position [177, 0]
click at [102, 19] on button "Close" at bounding box center [103, 16] width 18 height 18
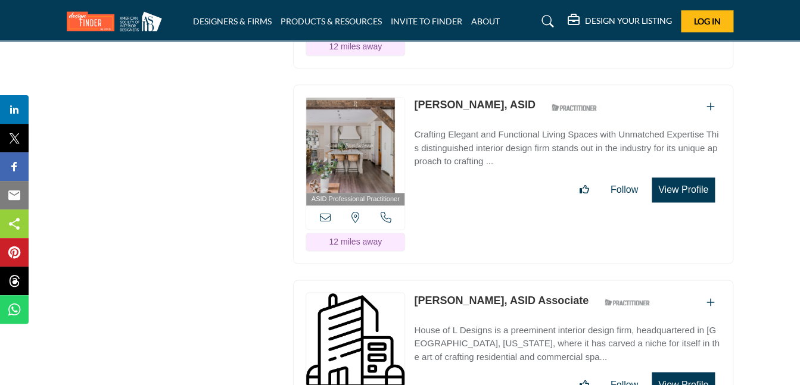
scroll to position [2124, 0]
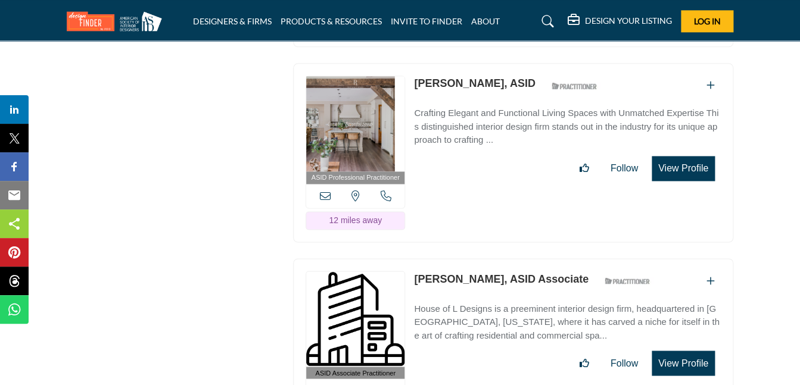
click at [693, 172] on button "View Profile" at bounding box center [682, 168] width 63 height 25
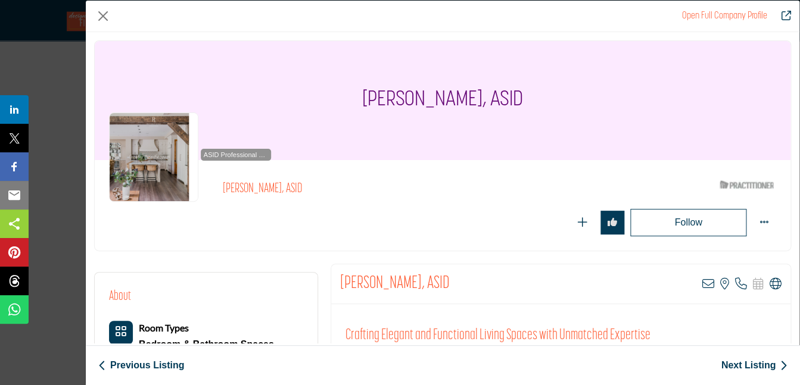
scroll to position [177, 0]
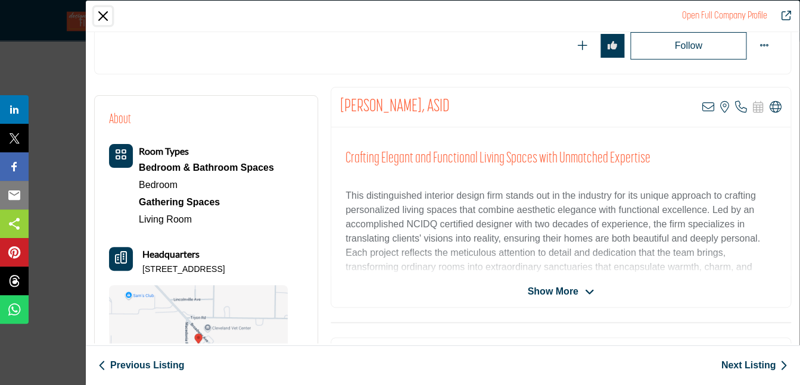
click at [101, 19] on button "Close" at bounding box center [103, 16] width 18 height 18
